Goal: Task Accomplishment & Management: Use online tool/utility

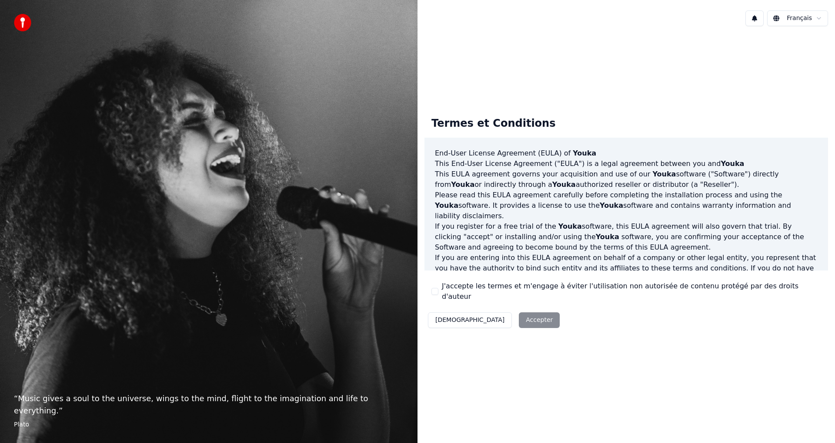
click at [484, 313] on div "Décliner Accepter" at bounding box center [494, 320] width 139 height 23
click at [436, 295] on button "J'accepte les termes et m'engage à éviter l'utilisation non autorisée de conten…" at bounding box center [435, 291] width 7 height 7
click at [519, 314] on button "Accepter" at bounding box center [539, 320] width 41 height 16
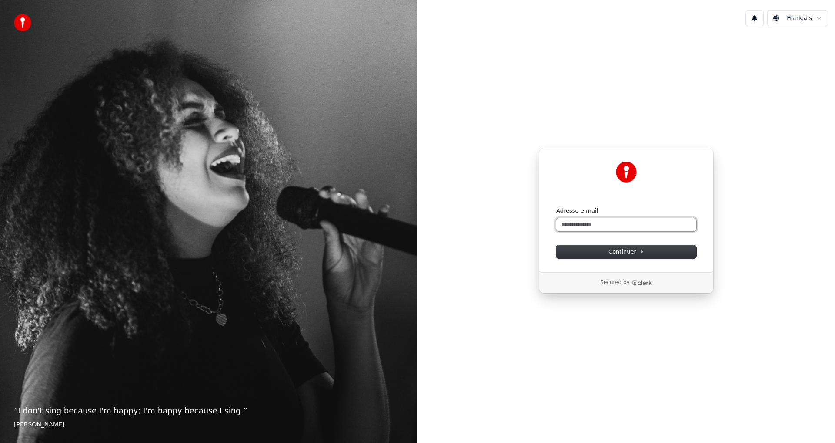
click at [615, 229] on input "Adresse e-mail" at bounding box center [627, 224] width 140 height 13
click at [620, 227] on input "**********" at bounding box center [627, 224] width 140 height 13
click at [615, 225] on input "**********" at bounding box center [627, 224] width 140 height 13
click at [608, 251] on button "Continuer" at bounding box center [627, 251] width 140 height 13
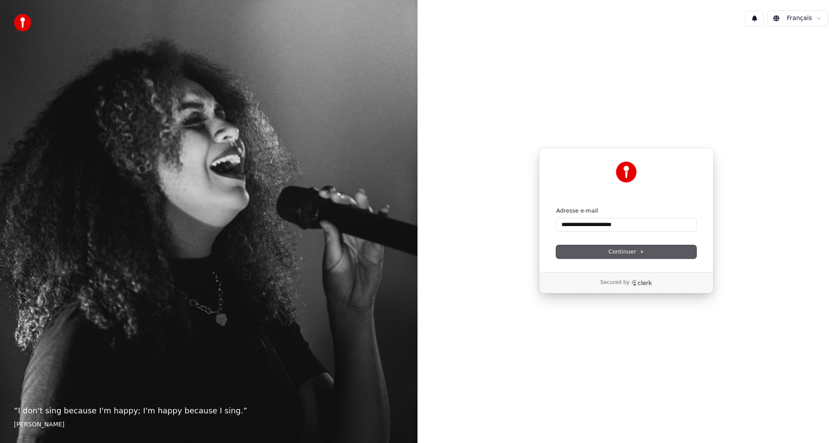
type input "**********"
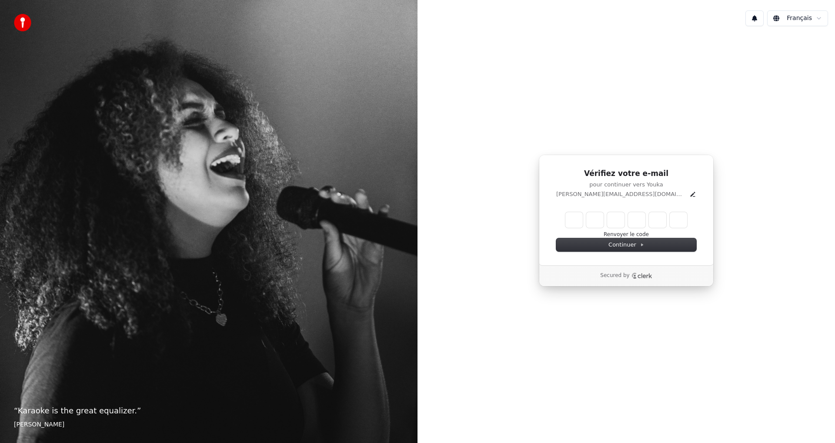
click at [583, 221] on input "Enter verification code" at bounding box center [627, 220] width 122 height 16
type input "******"
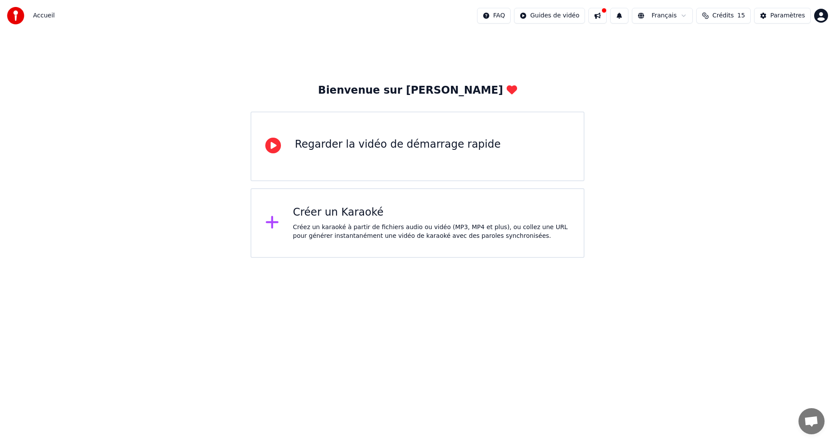
click at [277, 149] on icon at bounding box center [273, 146] width 16 height 16
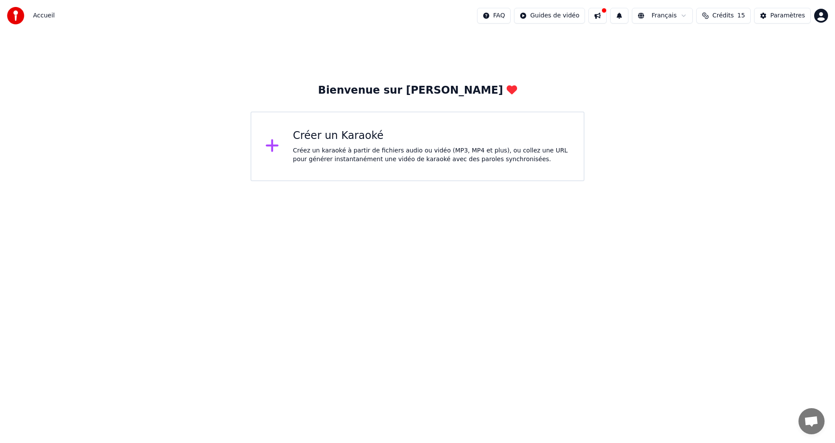
click at [272, 147] on icon at bounding box center [272, 145] width 13 height 13
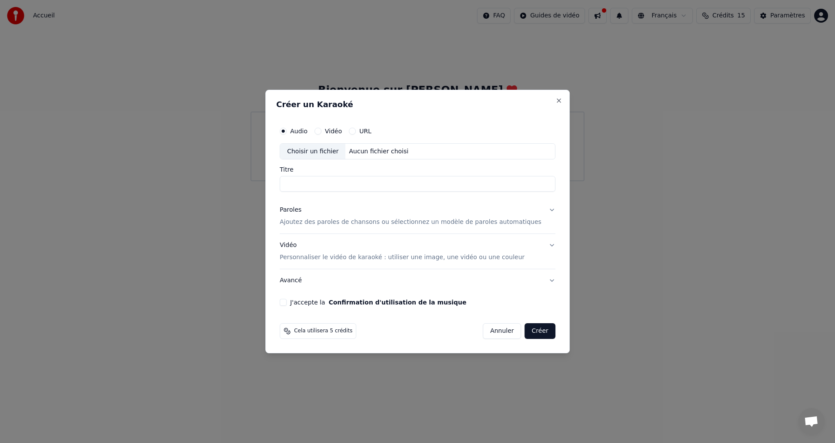
click at [342, 128] on label "Vidéo" at bounding box center [333, 131] width 17 height 6
click at [322, 128] on button "Vidéo" at bounding box center [318, 131] width 7 height 7
click at [309, 185] on input "Titre" at bounding box center [418, 184] width 276 height 16
type input "*"
type input "**********"
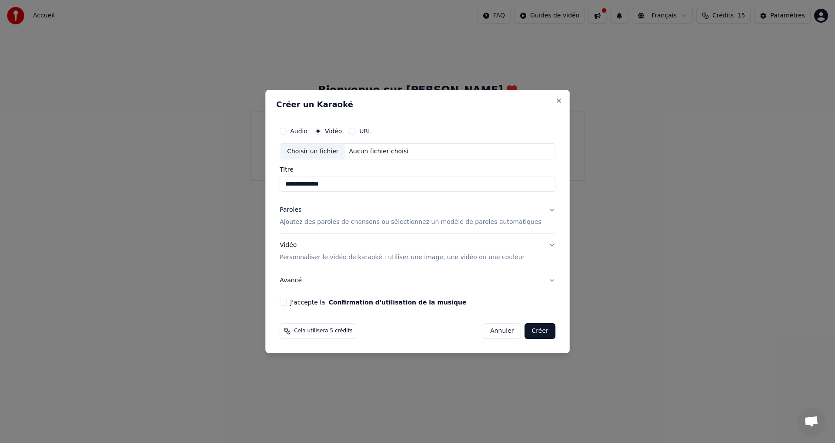
click at [369, 132] on div "URL" at bounding box center [360, 131] width 23 height 7
click at [372, 131] on label "URL" at bounding box center [365, 131] width 12 height 6
click at [356, 131] on button "URL" at bounding box center [352, 131] width 7 height 7
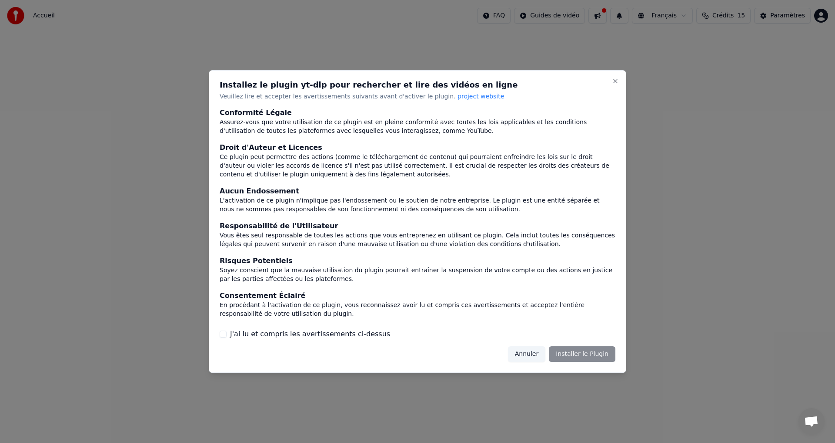
click at [458, 94] on span "project website" at bounding box center [481, 96] width 47 height 7
click at [593, 347] on div "Annuler Installer le Plugin" at bounding box center [561, 354] width 107 height 16
click at [221, 336] on button "J'ai lu et compris les avertissements ci-dessus" at bounding box center [223, 333] width 7 height 7
click at [597, 351] on button "Installer le Plugin" at bounding box center [582, 354] width 67 height 16
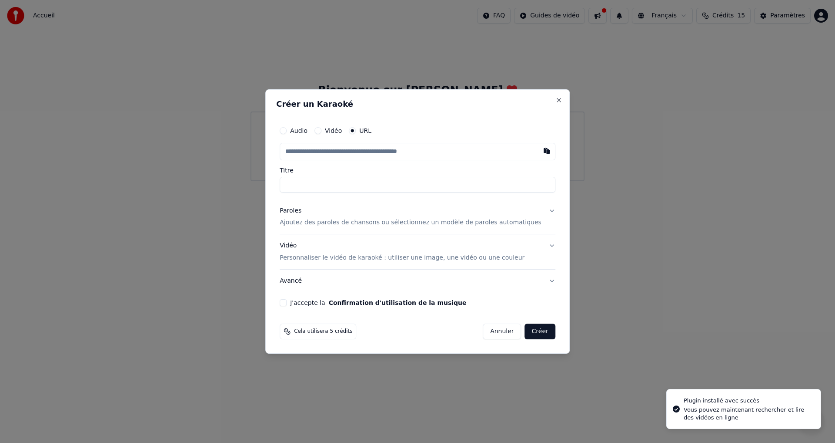
click at [347, 151] on input "text" at bounding box center [418, 151] width 276 height 17
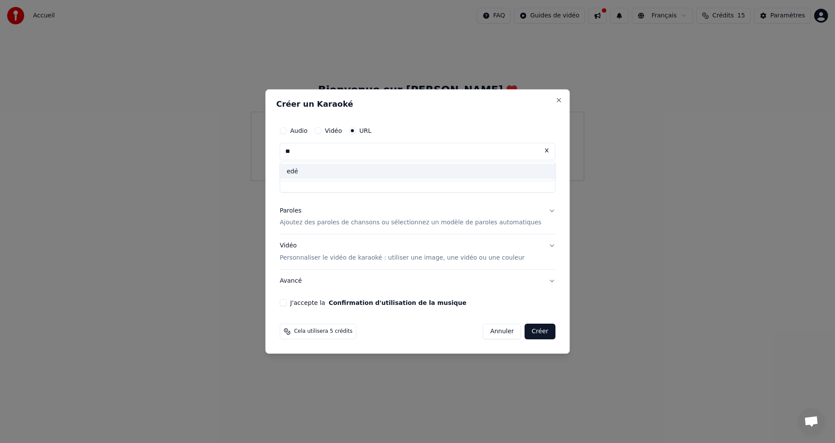
type input "*"
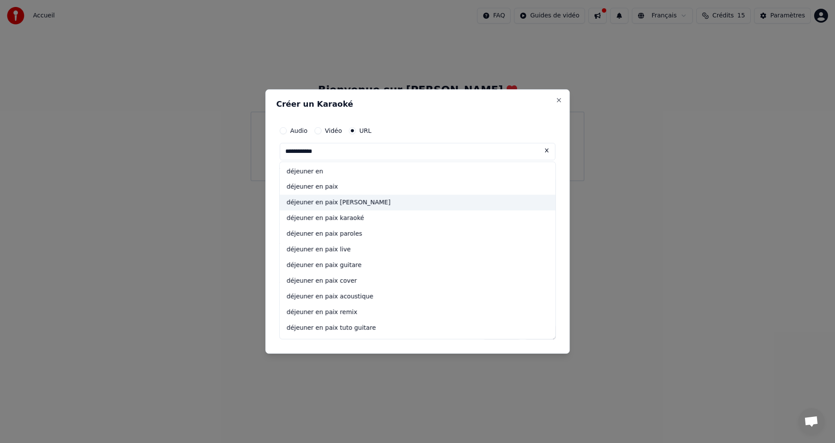
click at [371, 205] on div "déjeuner en paix stephan eicher" at bounding box center [418, 203] width 276 height 16
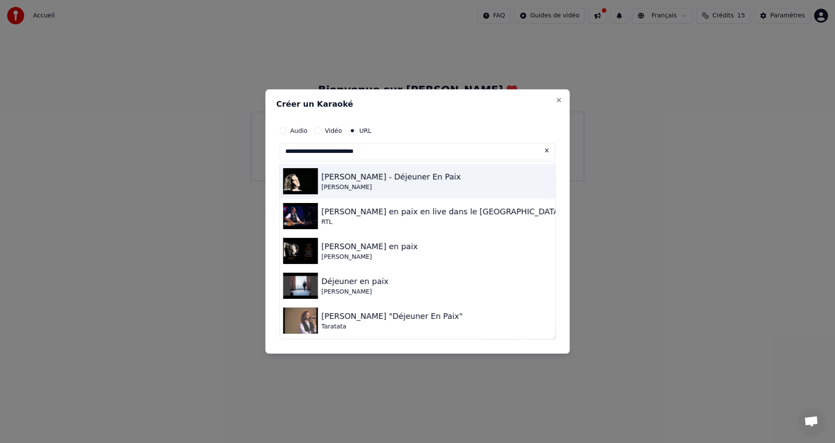
click at [399, 176] on div "Stephan Eicher - Déjeuner En Paix" at bounding box center [392, 177] width 140 height 12
type input "**********"
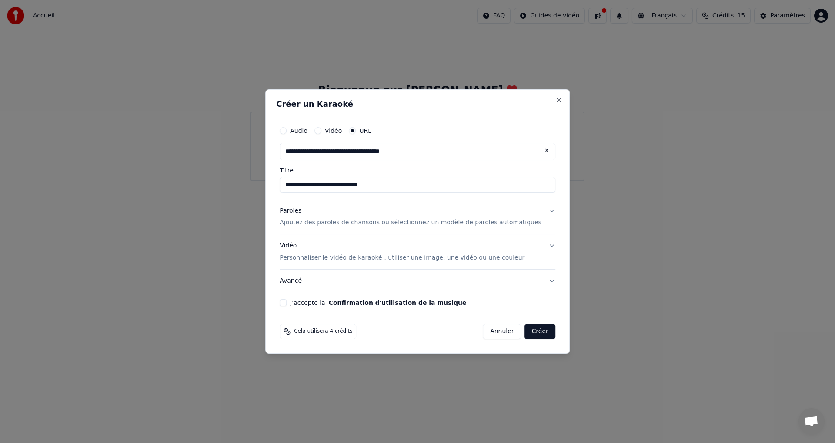
click at [396, 223] on p "Ajoutez des paroles de chansons ou sélectionnez un modèle de paroles automatiqu…" at bounding box center [411, 222] width 262 height 9
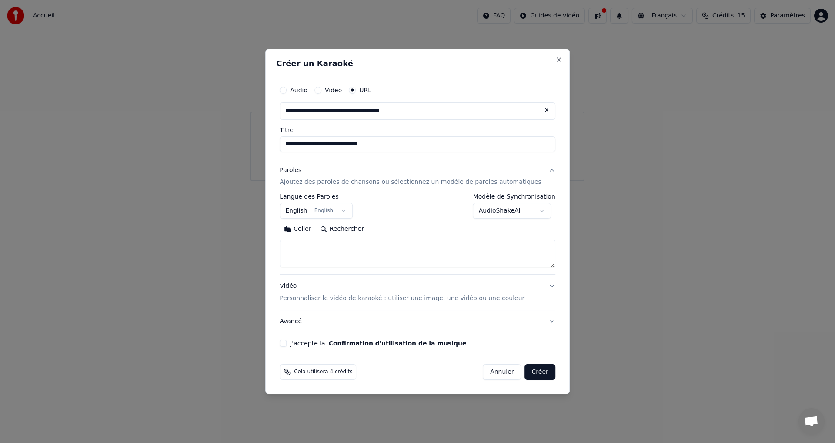
click at [312, 212] on button "English English" at bounding box center [316, 211] width 73 height 16
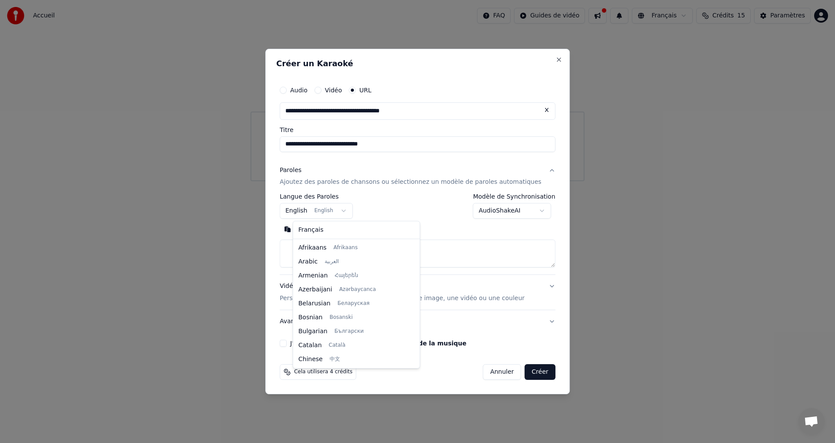
scroll to position [70, 0]
select select "**"
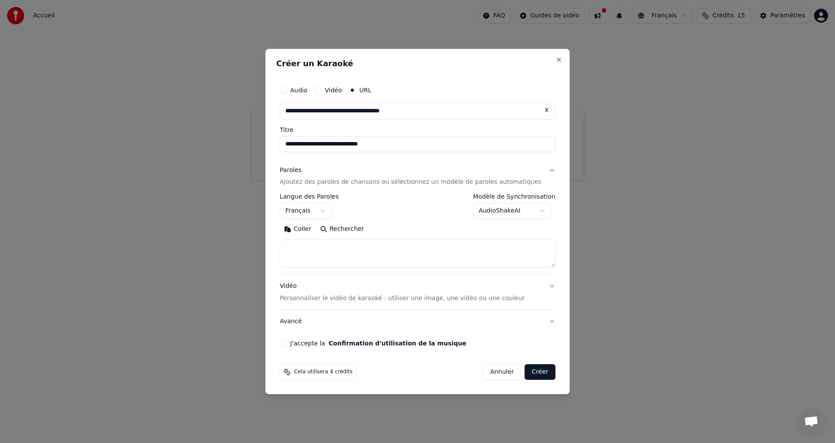
click at [358, 248] on textarea at bounding box center [418, 254] width 276 height 28
click at [325, 247] on textarea at bounding box center [418, 254] width 276 height 28
click at [312, 228] on button "Coller" at bounding box center [298, 229] width 36 height 14
click at [451, 297] on p "Personnaliser le vidéo de karaoké : utiliser une image, une vidéo ou une couleur" at bounding box center [402, 298] width 245 height 9
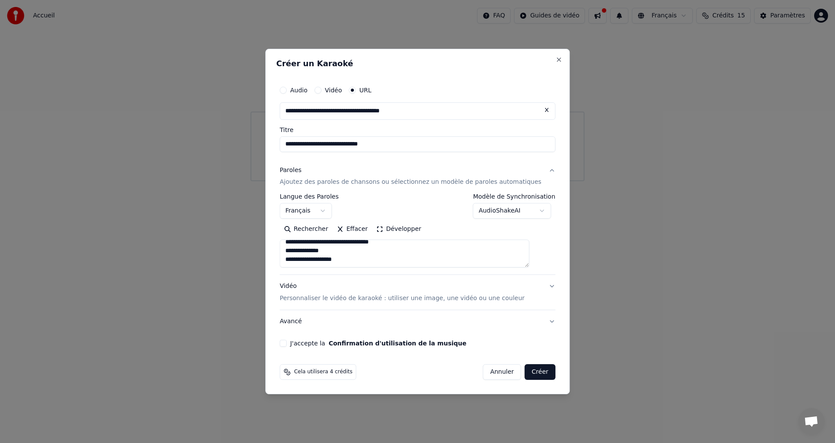
type textarea "**********"
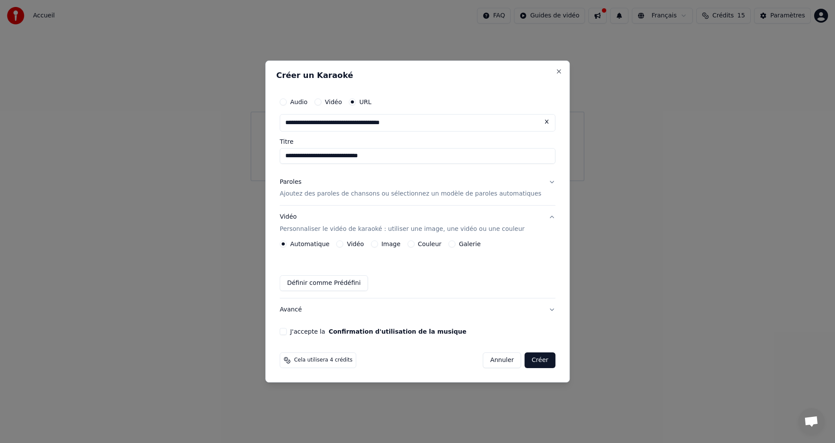
click at [397, 245] on label "Image" at bounding box center [391, 244] width 19 height 6
click at [378, 245] on button "Image" at bounding box center [374, 243] width 7 height 7
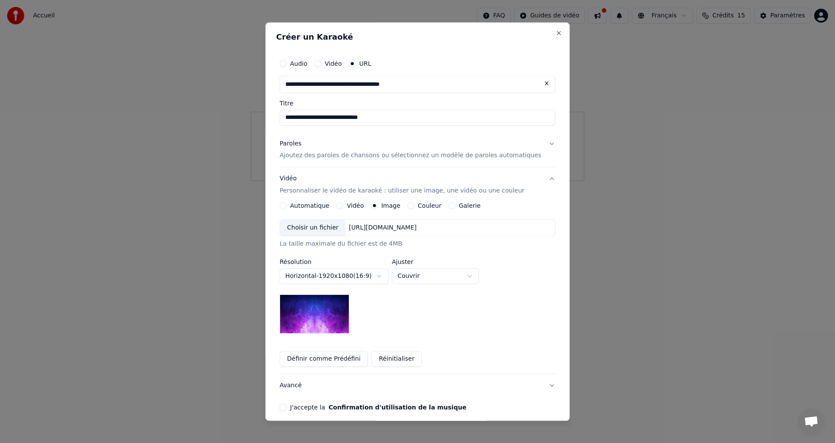
click at [428, 205] on label "Couleur" at bounding box center [429, 206] width 23 height 6
click at [415, 205] on button "Couleur" at bounding box center [411, 205] width 7 height 7
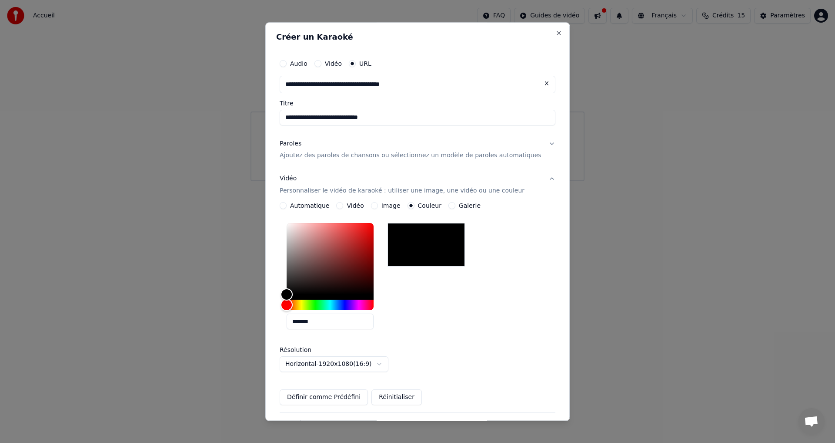
click at [400, 205] on label "Image" at bounding box center [391, 206] width 19 height 6
click at [378, 205] on button "Image" at bounding box center [374, 205] width 7 height 7
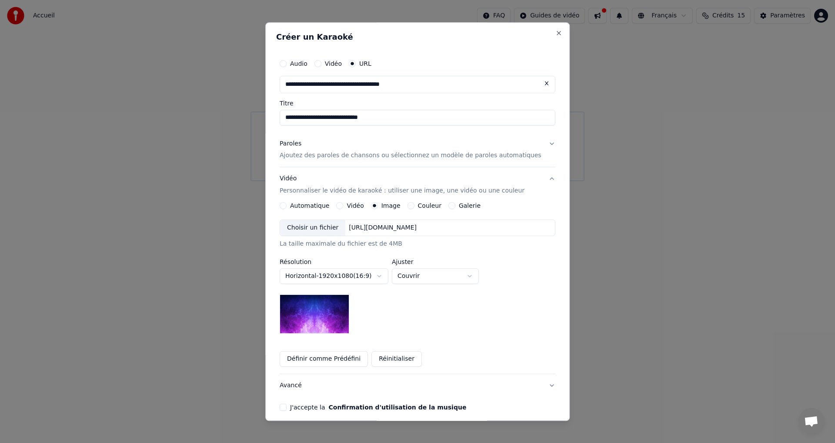
click at [331, 315] on img at bounding box center [315, 314] width 70 height 39
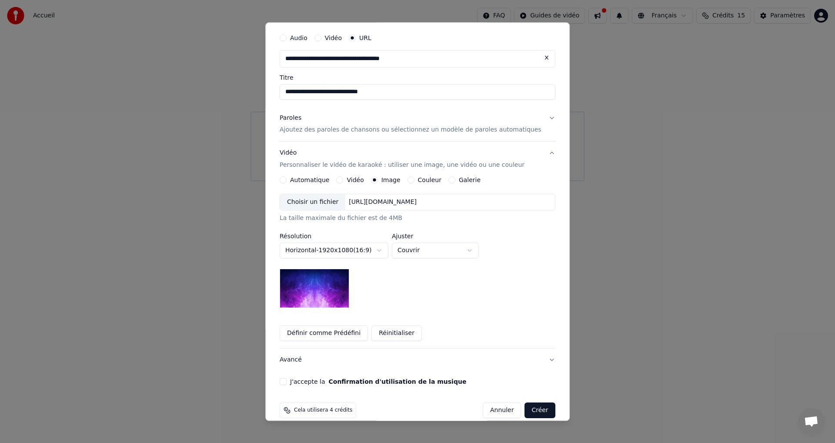
scroll to position [37, 0]
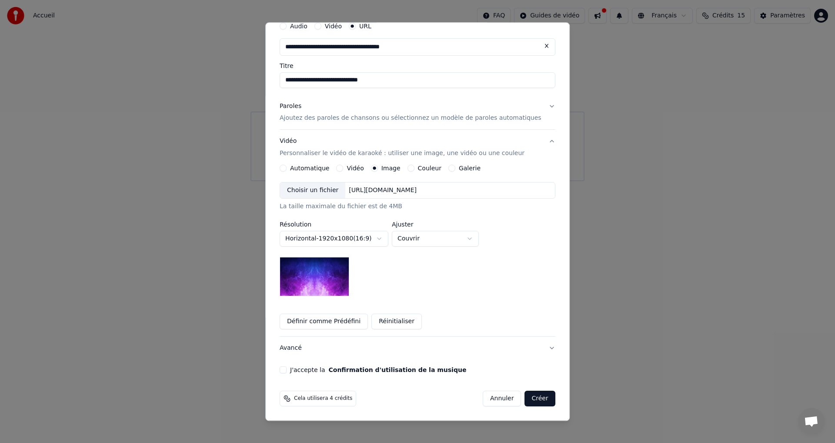
click at [287, 369] on button "J'accepte la Confirmation d'utilisation de la musique" at bounding box center [283, 369] width 7 height 7
click at [525, 402] on button "Créer" at bounding box center [540, 399] width 30 height 16
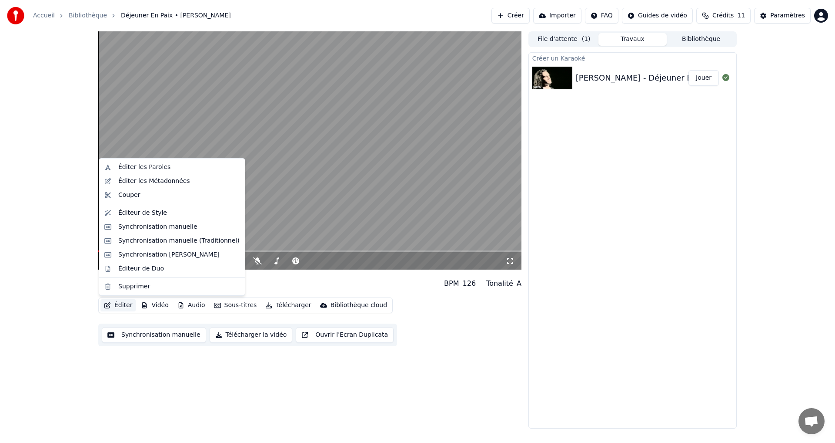
click at [116, 305] on button "Éditer" at bounding box center [118, 305] width 35 height 12
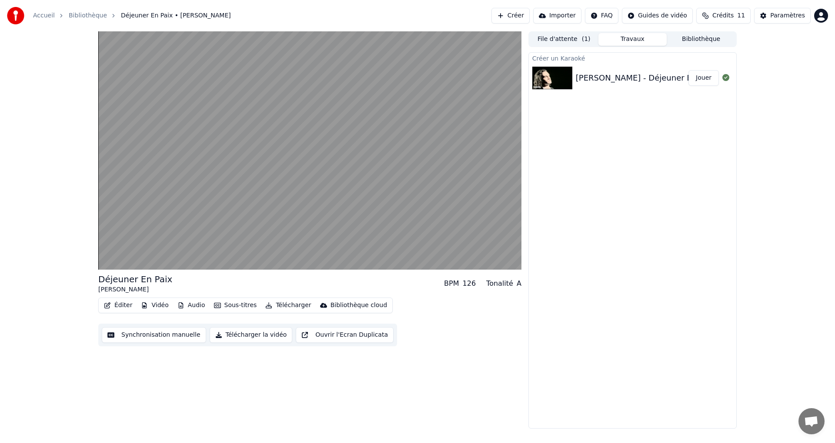
click at [128, 279] on div "Déjeuner En Paix" at bounding box center [135, 279] width 74 height 12
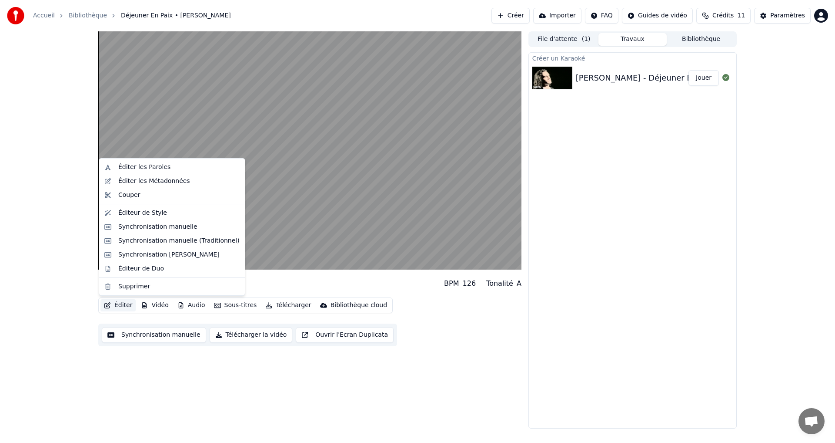
click at [125, 307] on button "Éditer" at bounding box center [118, 305] width 35 height 12
click at [147, 228] on div "Synchronisation manuelle" at bounding box center [157, 226] width 79 height 9
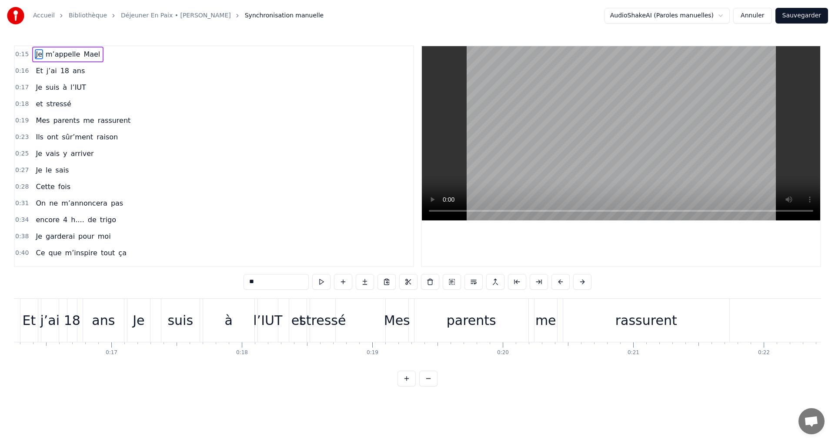
scroll to position [0, 1919]
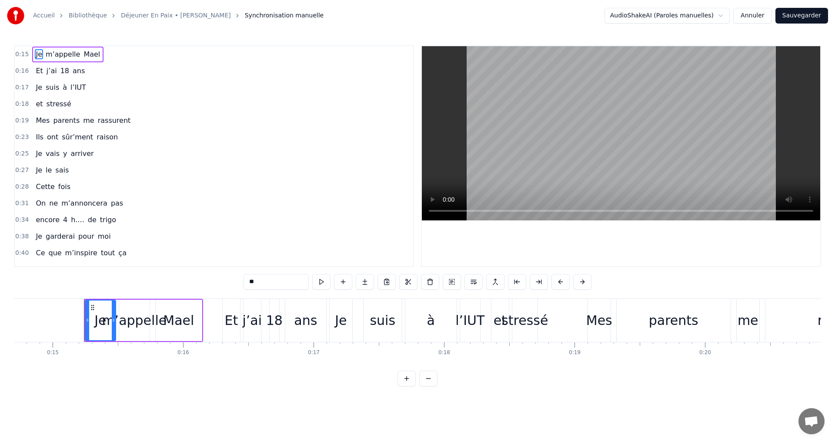
click at [240, 314] on div "Et" at bounding box center [231, 320] width 18 height 43
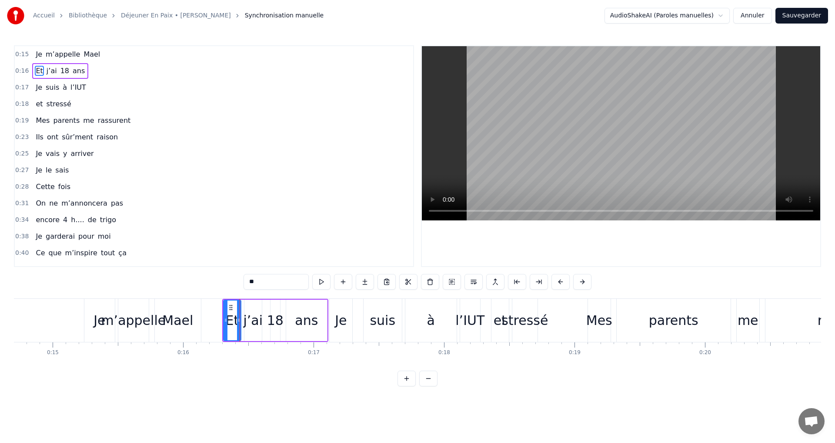
click at [93, 316] on div "Je" at bounding box center [99, 320] width 30 height 43
type input "**"
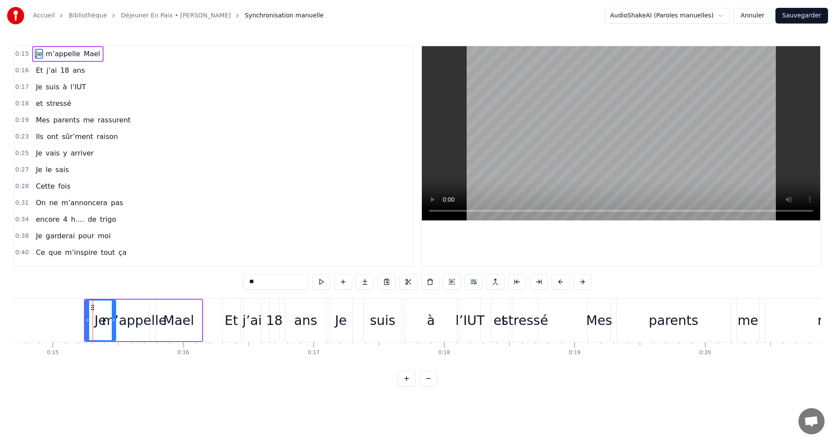
scroll to position [0, 0]
click at [759, 17] on button "Annuler" at bounding box center [753, 16] width 38 height 16
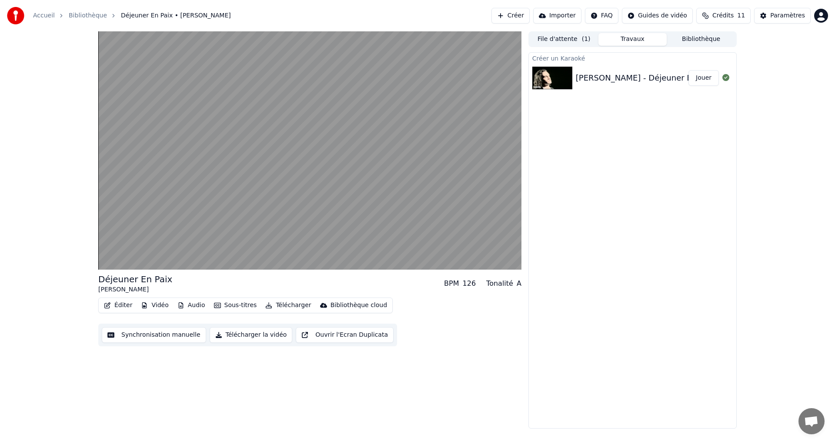
click at [625, 39] on button "Travaux" at bounding box center [633, 39] width 69 height 13
click at [705, 41] on button "Bibliothèque" at bounding box center [701, 39] width 69 height 13
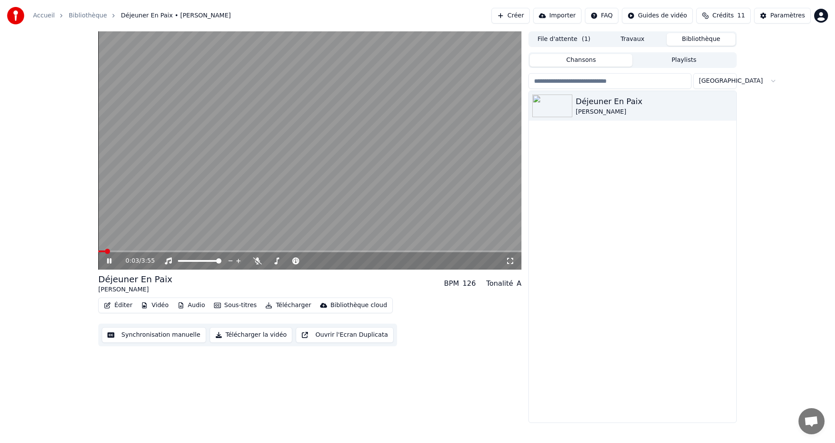
click at [555, 37] on button "File d'attente ( 1 )" at bounding box center [564, 39] width 69 height 13
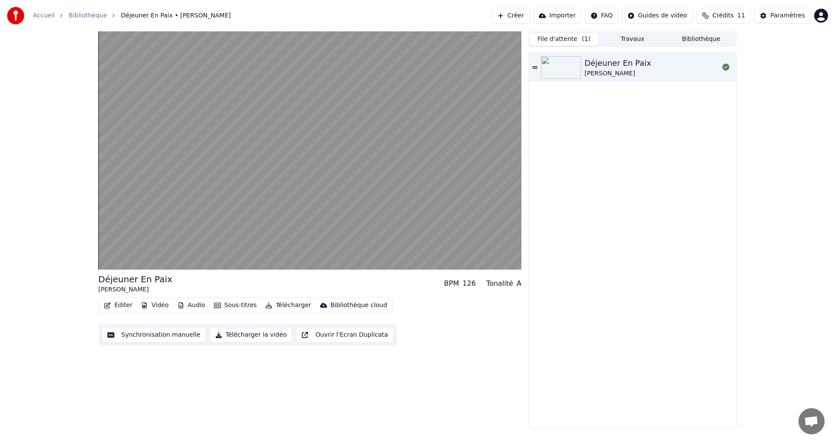
click at [238, 334] on button "Télécharger la vidéo" at bounding box center [251, 335] width 83 height 16
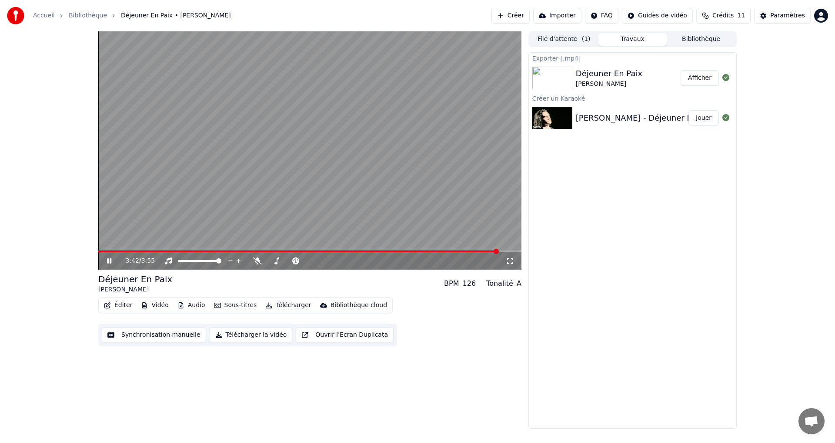
click at [703, 78] on button "Afficher" at bounding box center [700, 78] width 38 height 16
click at [43, 14] on link "Accueil" at bounding box center [44, 15] width 22 height 9
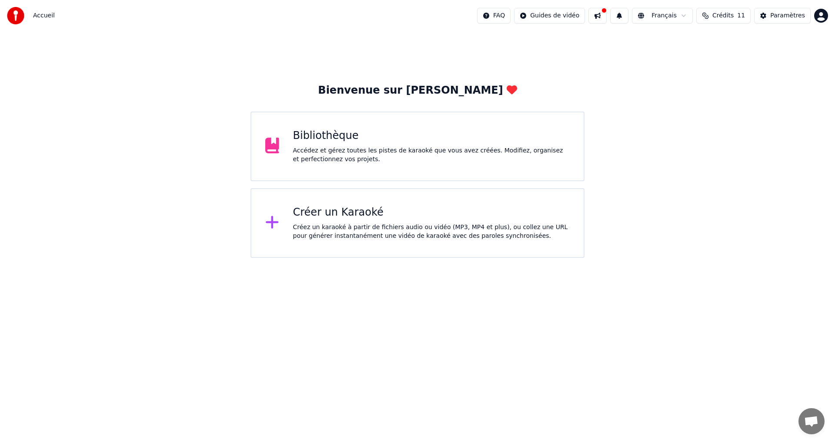
click at [607, 14] on button at bounding box center [598, 16] width 18 height 16
click at [825, 13] on html "Accueil FAQ Guides de vidéo Français Crédits 11 Paramètres Bienvenue sur Youka …" at bounding box center [417, 129] width 835 height 258
click at [786, 31] on div "[PERSON_NAME][EMAIL_ADDRESS][DOMAIN_NAME] Facturation Vote des Fonctionnalités …" at bounding box center [783, 75] width 104 height 103
click at [323, 135] on html "Accueil FAQ Guides de vidéo Français Crédits 11 Paramètres Bienvenue sur Youka …" at bounding box center [417, 129] width 835 height 258
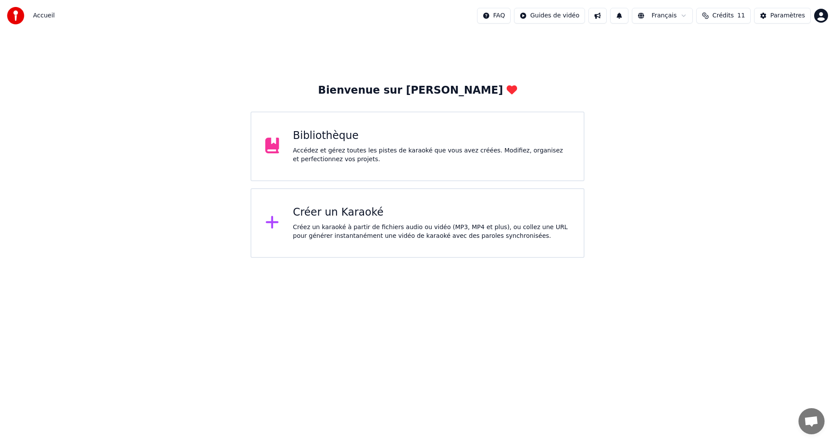
click at [315, 154] on div "Accédez et gérez toutes les pistes de karaoké que vous avez créées. Modifiez, o…" at bounding box center [431, 154] width 277 height 17
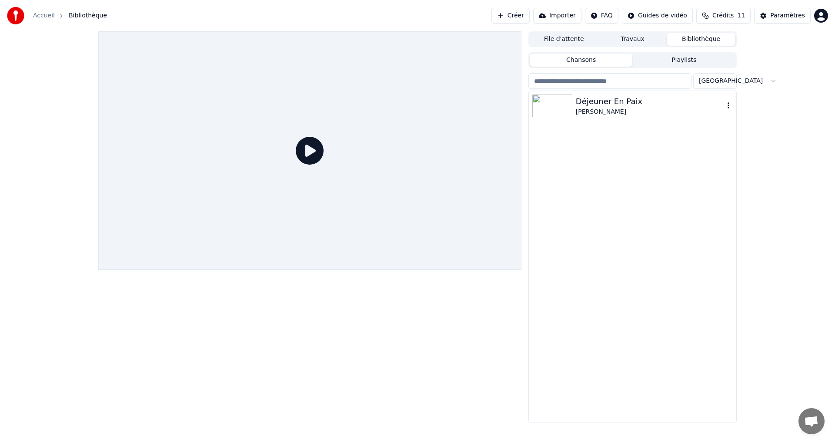
click at [601, 107] on div "[PERSON_NAME]" at bounding box center [650, 111] width 148 height 9
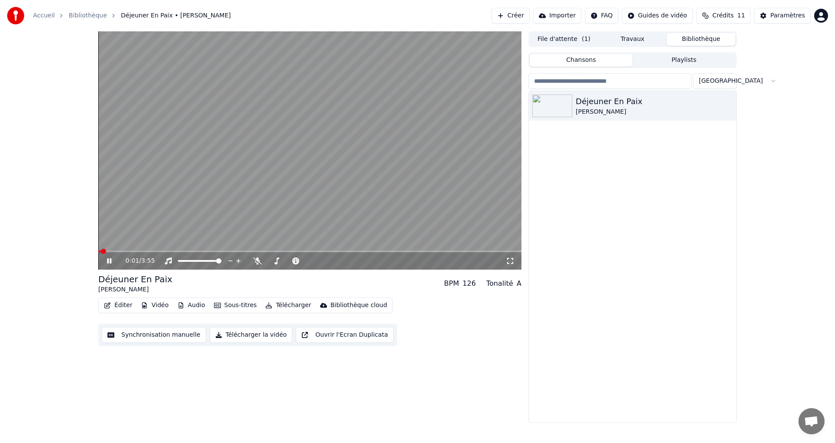
click at [169, 336] on button "Synchronisation manuelle" at bounding box center [154, 335] width 104 height 16
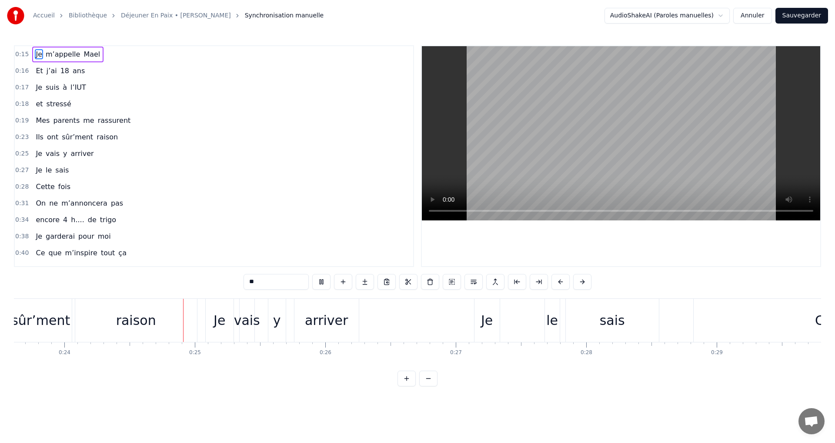
scroll to position [0, 3116]
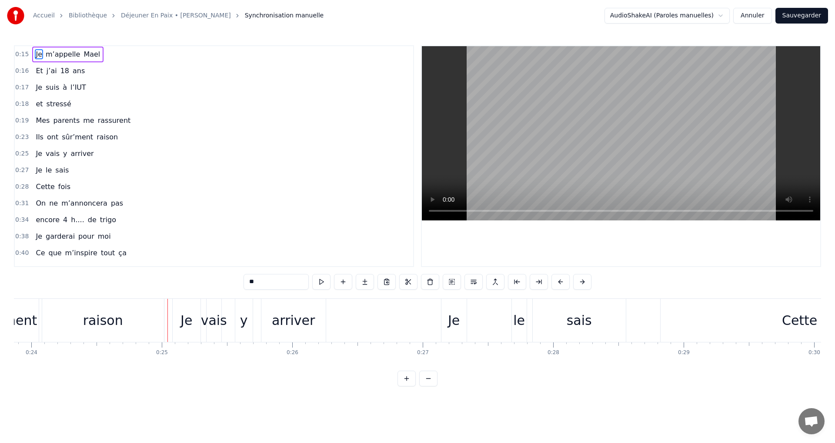
drag, startPoint x: 165, startPoint y: 334, endPoint x: 142, endPoint y: 335, distance: 23.5
click at [141, 335] on div "Ils ont sûr’ment raison" at bounding box center [42, 320] width 247 height 43
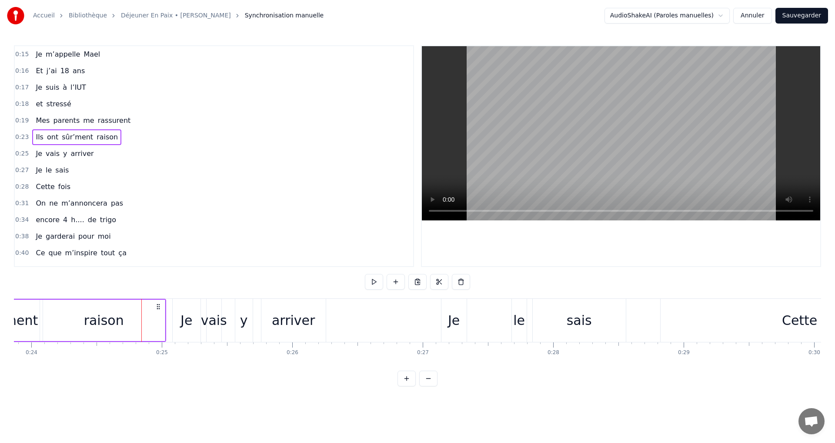
drag, startPoint x: 144, startPoint y: 335, endPoint x: 131, endPoint y: 336, distance: 13.2
click at [131, 336] on div "raison" at bounding box center [104, 319] width 122 height 41
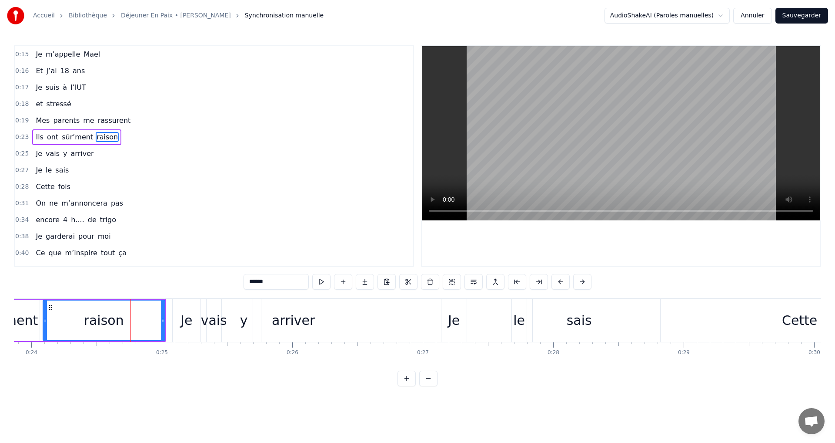
click at [163, 340] on div "raison" at bounding box center [104, 319] width 123 height 41
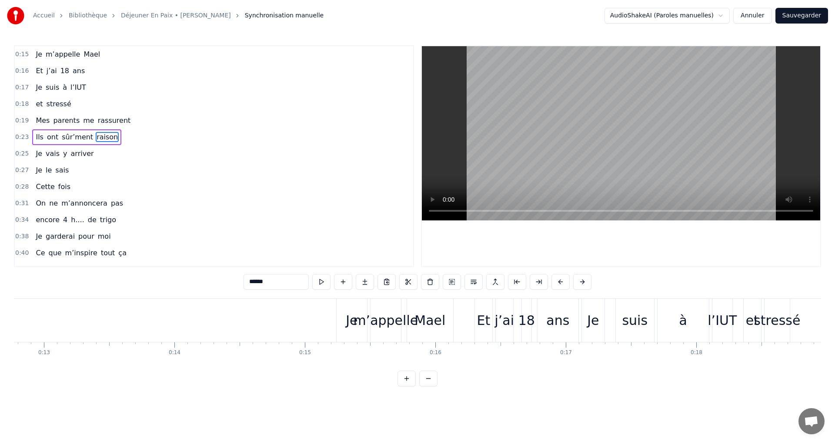
scroll to position [0, 1869]
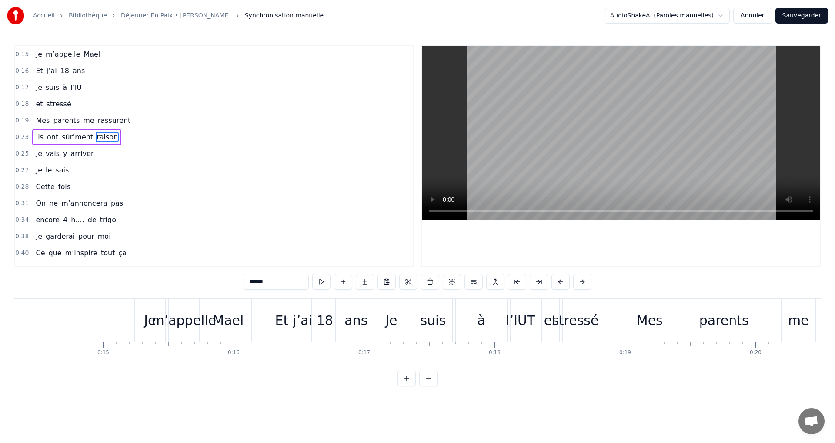
click at [141, 329] on div "Je" at bounding box center [150, 320] width 30 height 43
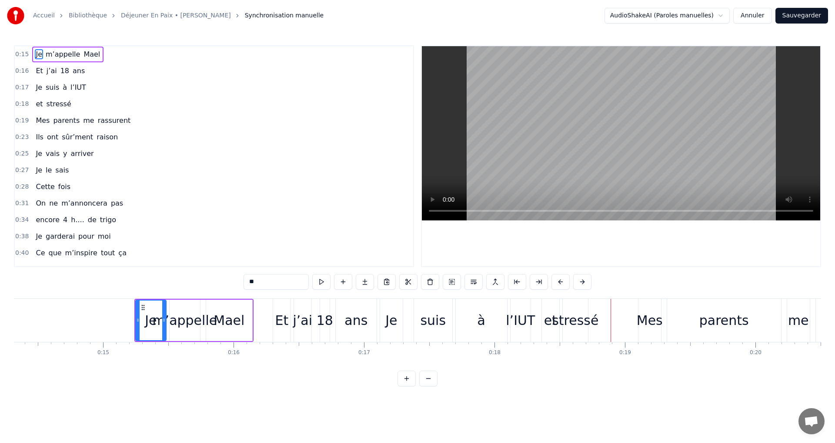
drag, startPoint x: 251, startPoint y: 340, endPoint x: 201, endPoint y: 303, distance: 61.9
click at [214, 309] on div "Mael" at bounding box center [229, 319] width 47 height 41
type input "****"
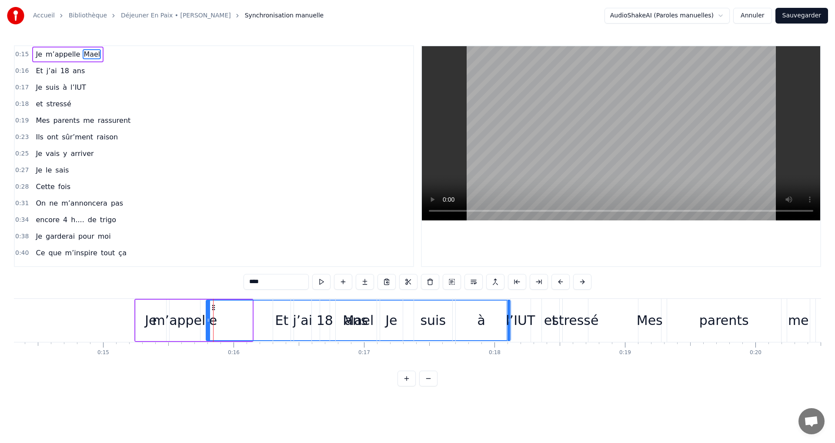
drag, startPoint x: 250, startPoint y: 311, endPoint x: 508, endPoint y: 308, distance: 258.5
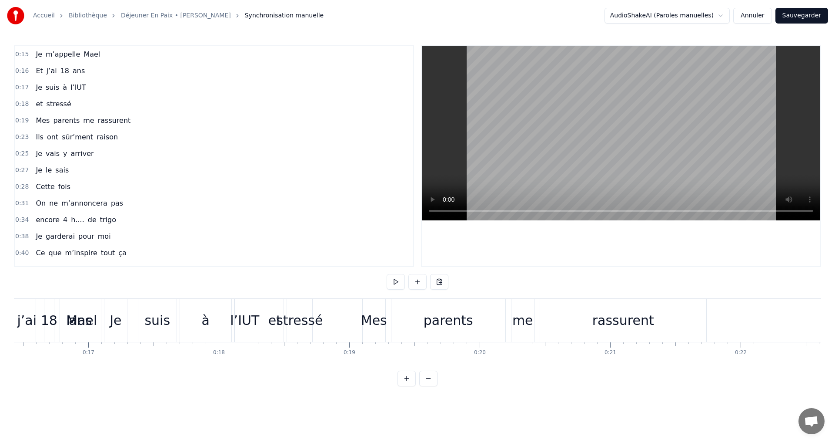
scroll to position [0, 1997]
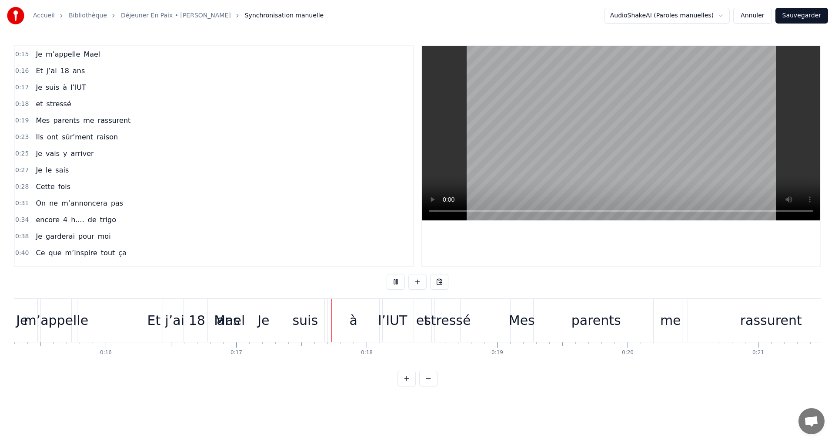
click at [200, 335] on div "18" at bounding box center [197, 320] width 10 height 43
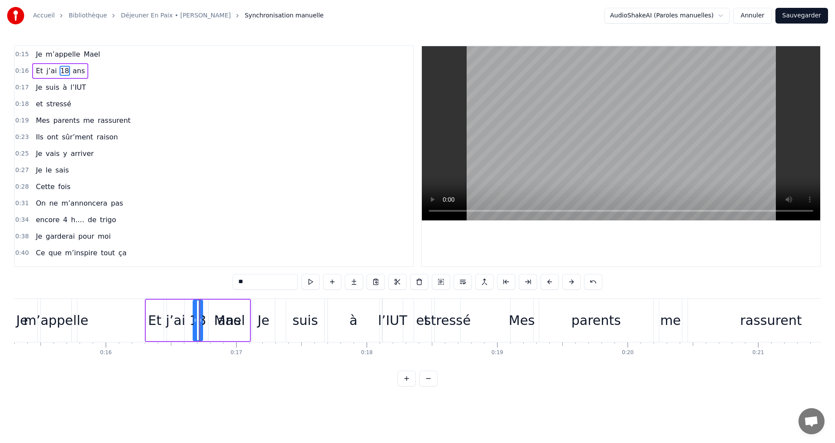
drag, startPoint x: 155, startPoint y: 309, endPoint x: 244, endPoint y: 310, distance: 89.2
click at [244, 310] on div "Et j’ai 18 ans" at bounding box center [198, 320] width 106 height 43
click at [152, 304] on circle at bounding box center [151, 304] width 0 height 0
